Goal: Download file/media

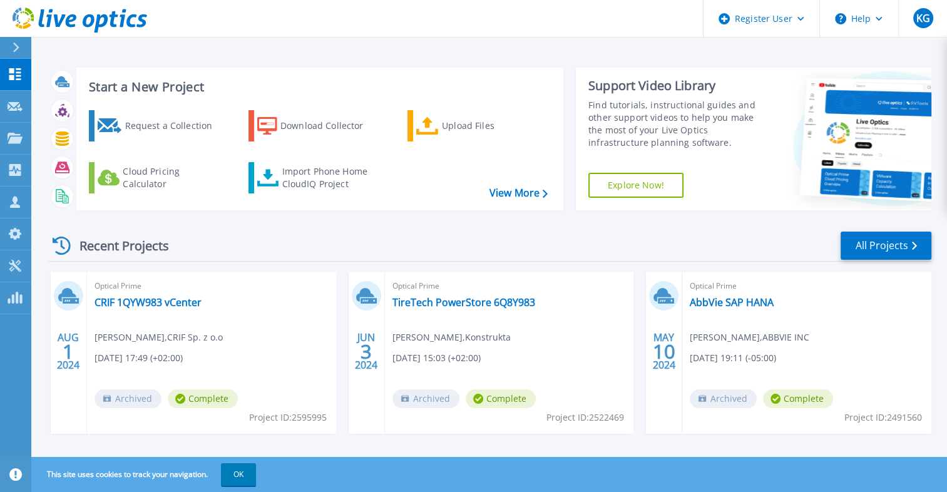
click at [15, 48] on icon at bounding box center [16, 48] width 7 height 10
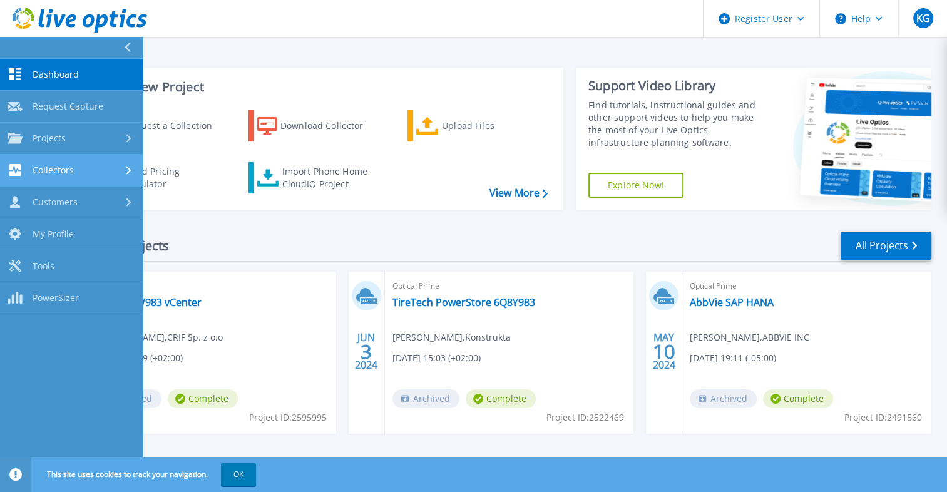
click at [58, 169] on span "Collectors" at bounding box center [53, 170] width 41 height 11
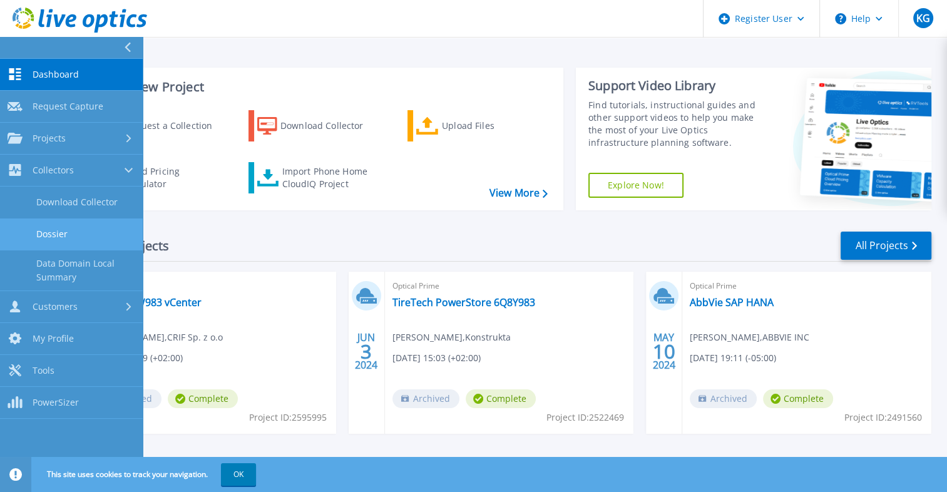
click at [71, 234] on link "Dossier" at bounding box center [71, 235] width 143 height 32
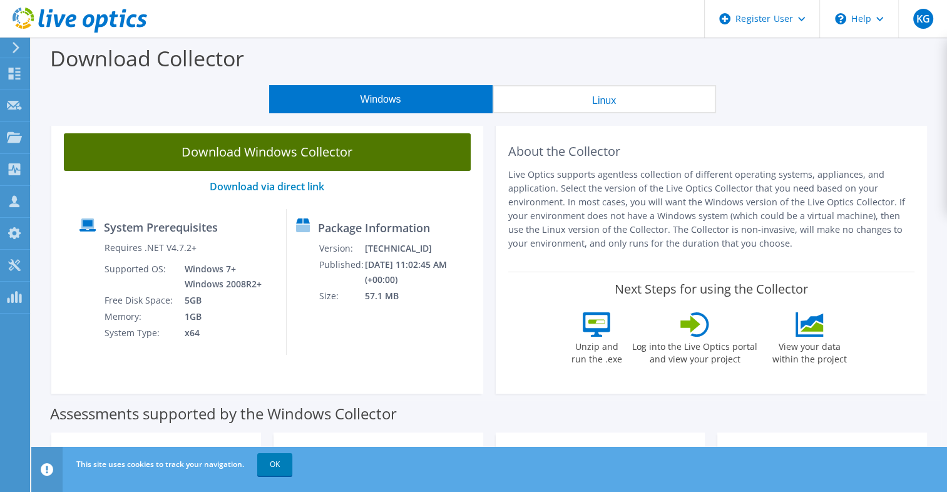
click at [346, 156] on link "Download Windows Collector" at bounding box center [267, 152] width 407 height 38
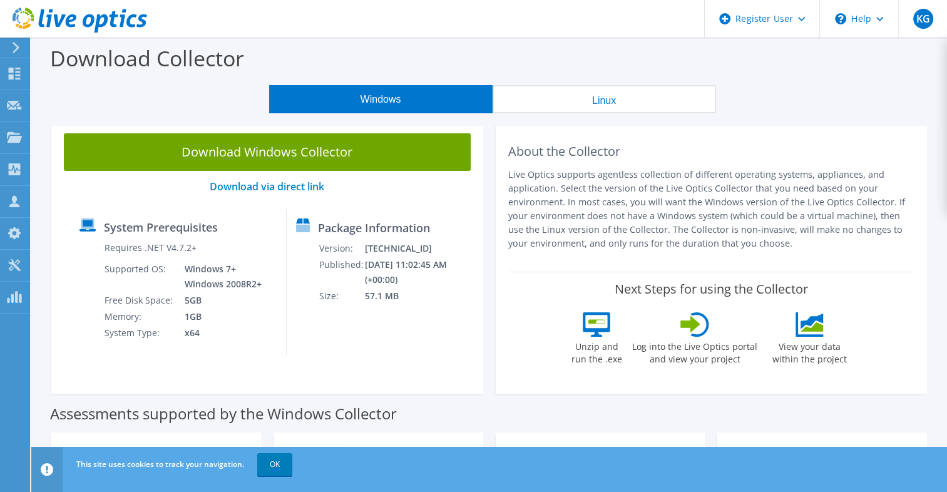
click at [13, 44] on use at bounding box center [16, 47] width 7 height 11
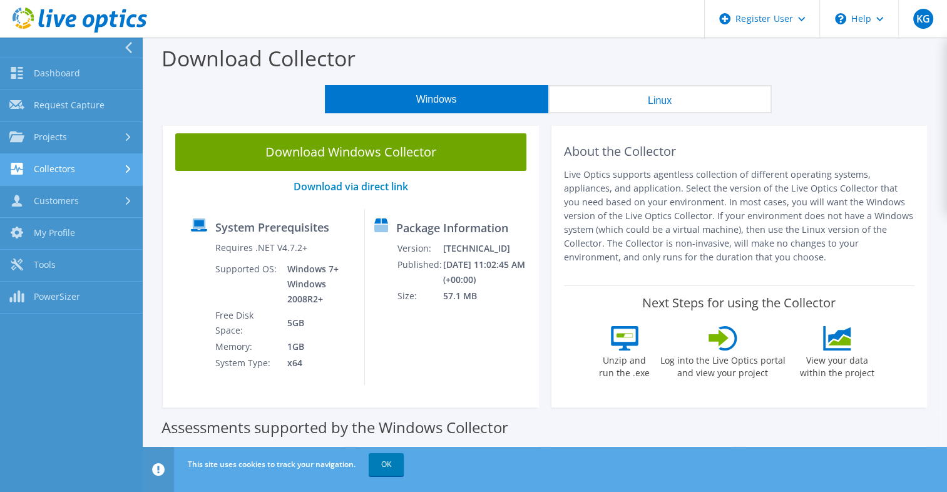
click at [73, 168] on link "Collectors" at bounding box center [71, 170] width 143 height 32
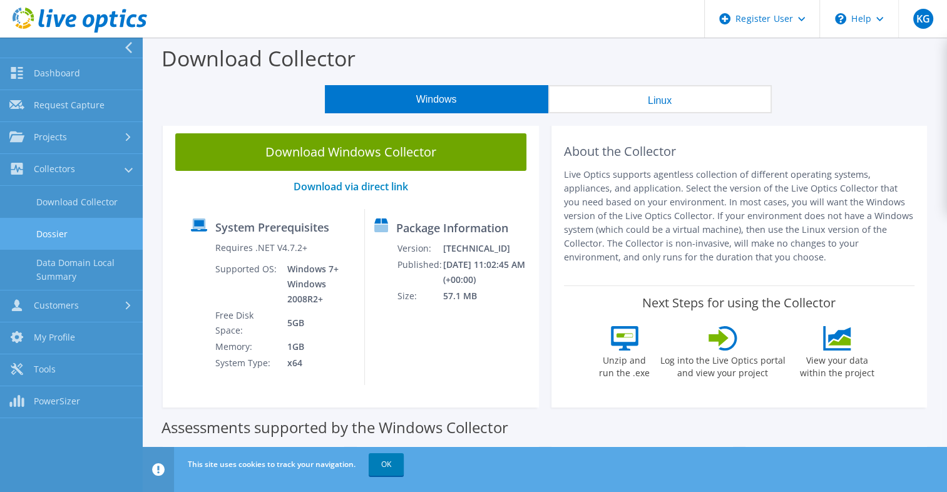
click at [71, 224] on link "Dossier" at bounding box center [71, 234] width 143 height 32
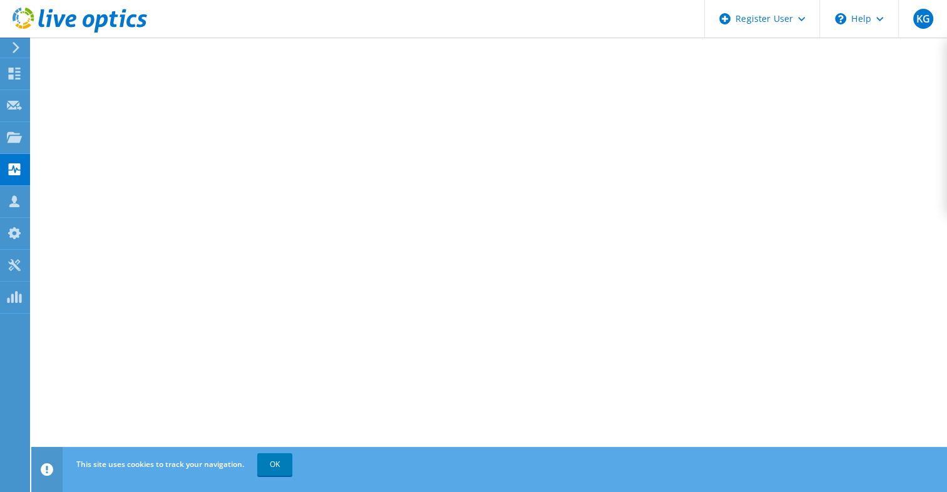
click at [406, 18] on header "KG Dell User Kenneth Gotsch Kenneth.Gotsch@Dell.com Dell My Profile Log Out \n …" at bounding box center [473, 19] width 947 height 38
